Goal: Task Accomplishment & Management: Manage account settings

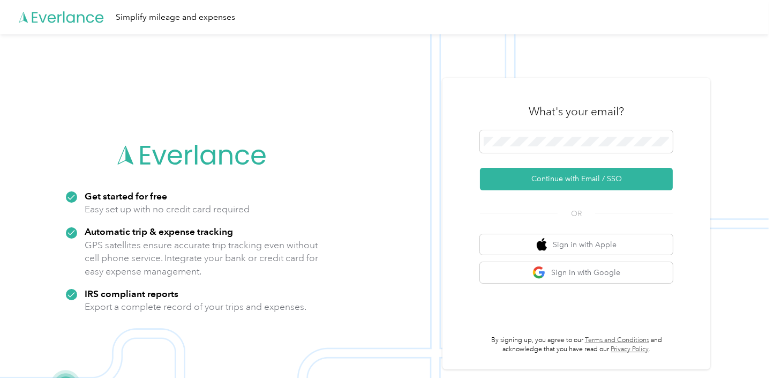
click at [65, 15] on icon at bounding box center [62, 18] width 86 height 62
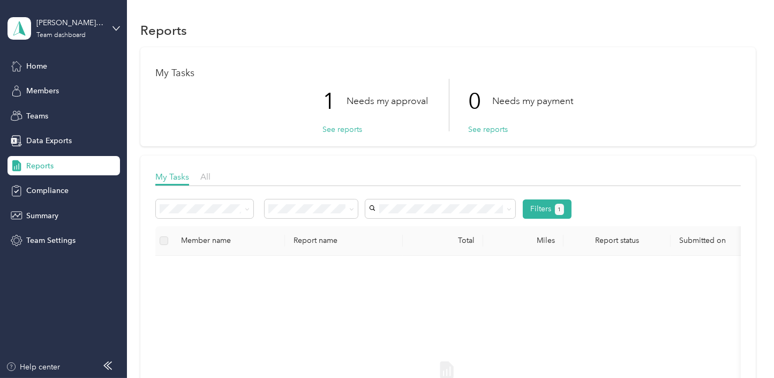
click at [57, 167] on div "Reports" at bounding box center [64, 165] width 113 height 19
click at [349, 128] on button "See reports" at bounding box center [343, 129] width 40 height 11
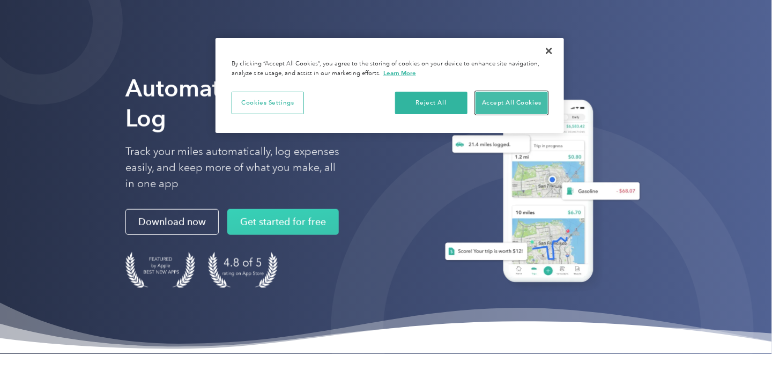
click at [509, 95] on button "Accept All Cookies" at bounding box center [511, 103] width 72 height 23
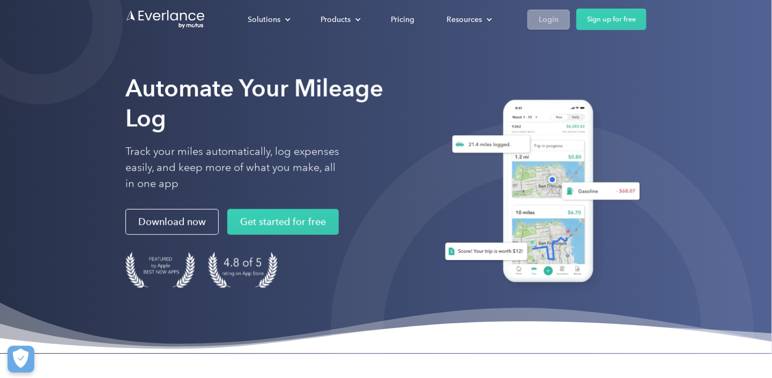
click at [551, 17] on div "Login" at bounding box center [549, 19] width 20 height 13
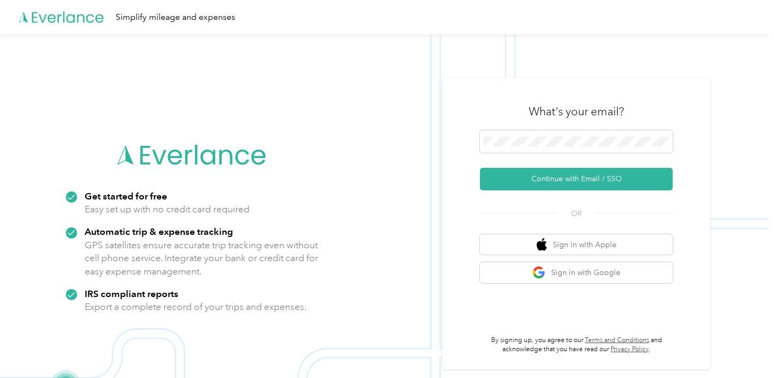
scroll to position [34, 0]
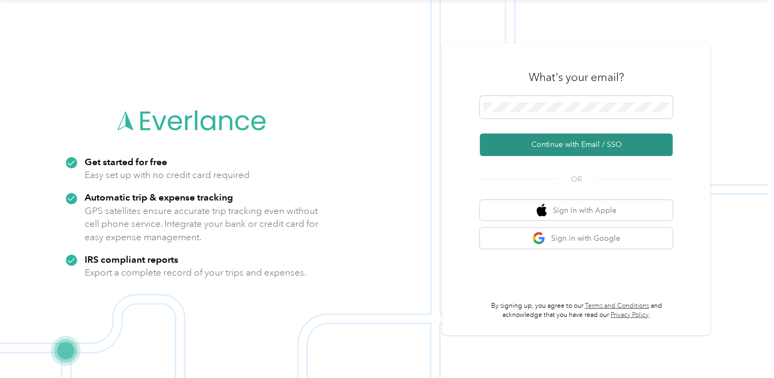
click at [603, 144] on button "Continue with Email / SSO" at bounding box center [576, 144] width 193 height 23
click at [568, 144] on button "Continue with Email / SSO" at bounding box center [576, 144] width 193 height 23
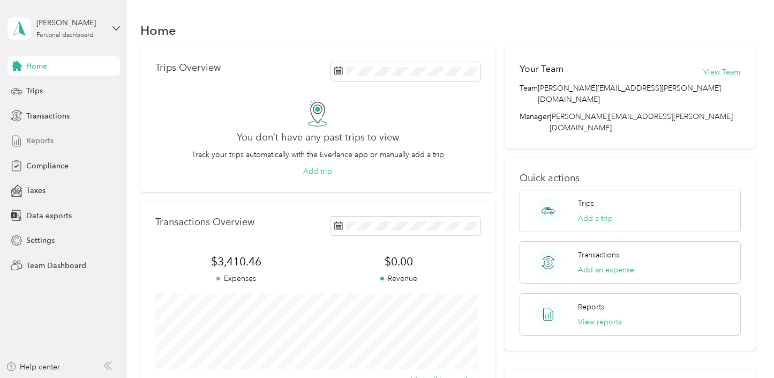
click at [45, 147] on div "Reports" at bounding box center [64, 140] width 113 height 19
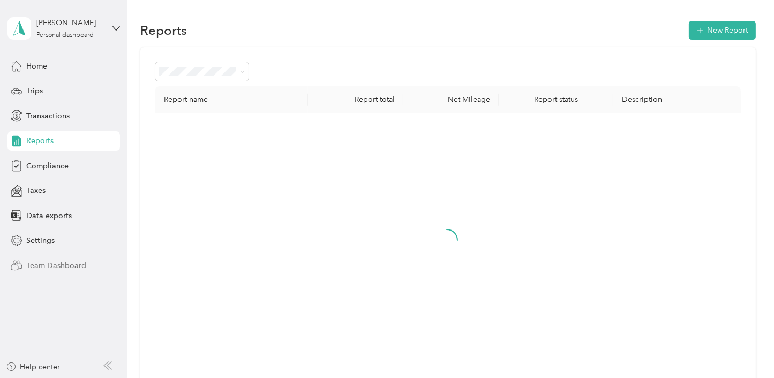
click at [72, 271] on div "Team Dashboard" at bounding box center [64, 265] width 113 height 19
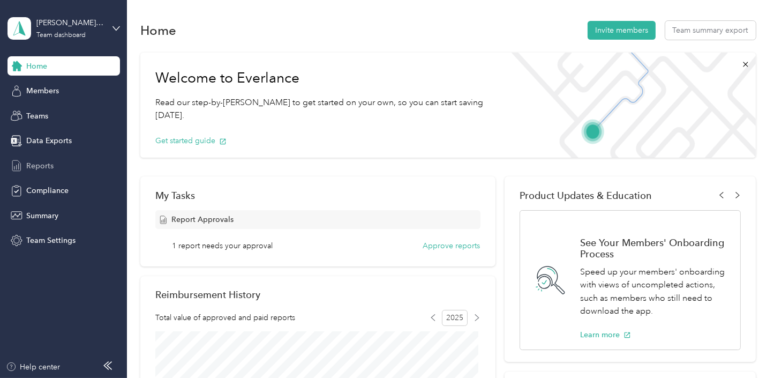
click at [50, 170] on span "Reports" at bounding box center [39, 165] width 27 height 11
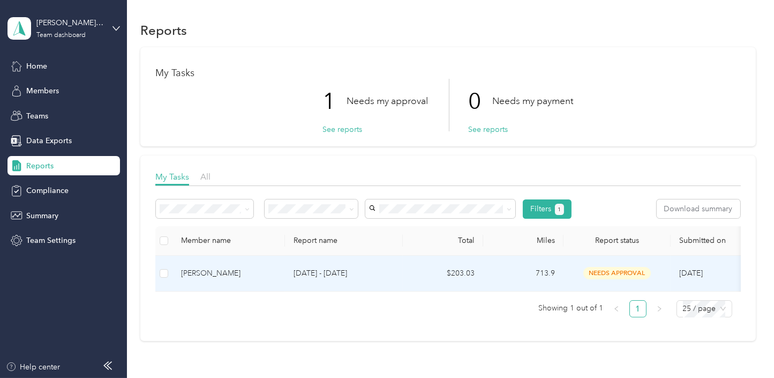
click at [199, 272] on div "David Roberts" at bounding box center [228, 273] width 95 height 12
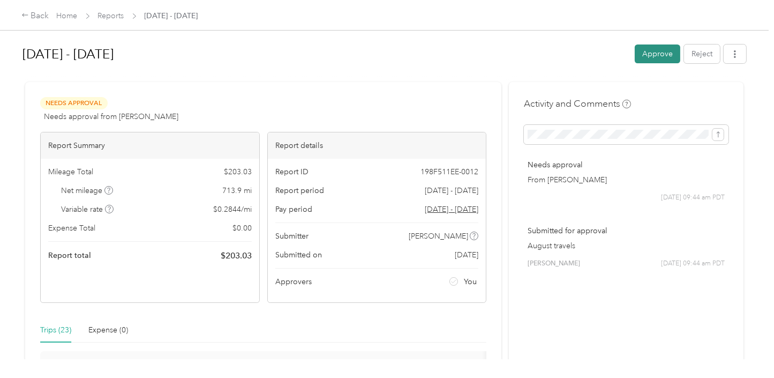
click at [659, 54] on button "Approve" at bounding box center [658, 53] width 46 height 19
